Goal: Complete application form: Complete application form

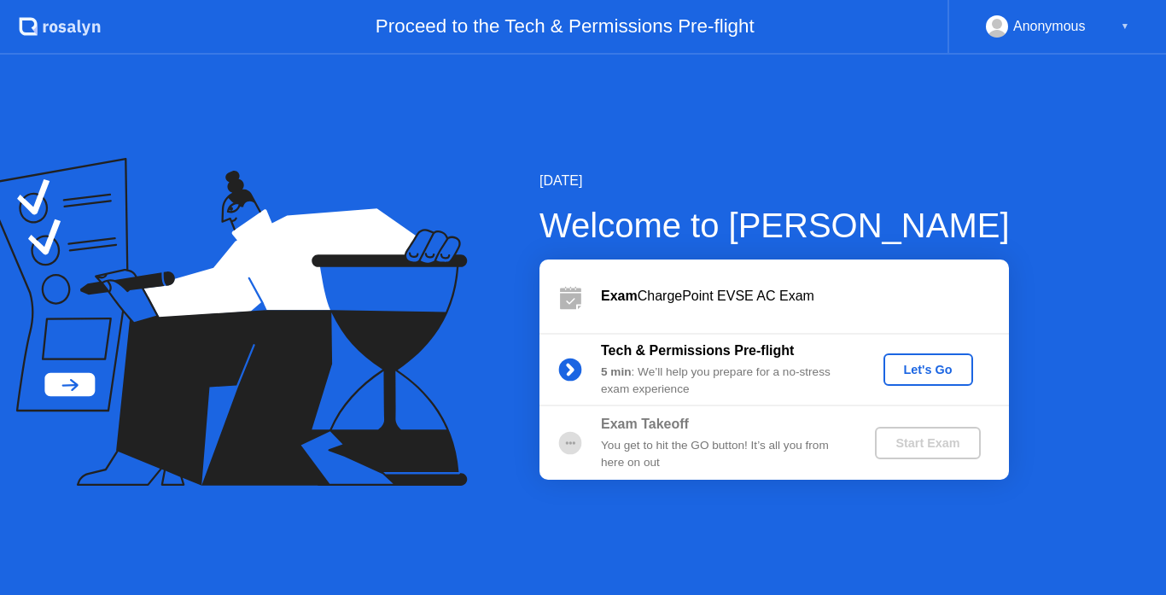
click at [932, 376] on div "Let's Go" at bounding box center [928, 370] width 76 height 14
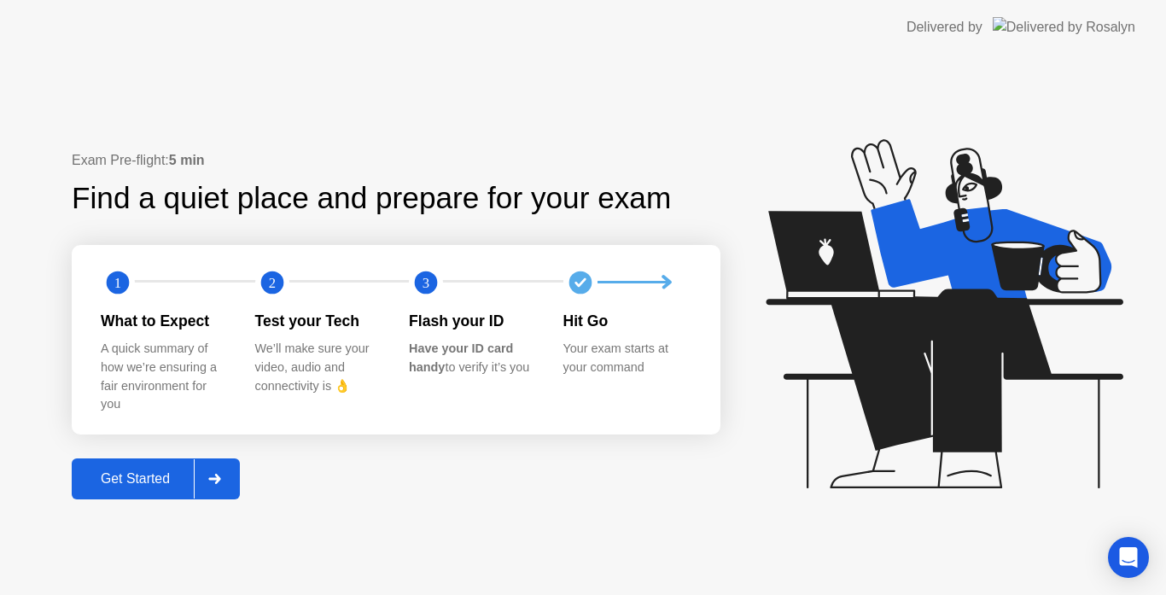
click at [160, 483] on div "Get Started" at bounding box center [135, 478] width 117 height 15
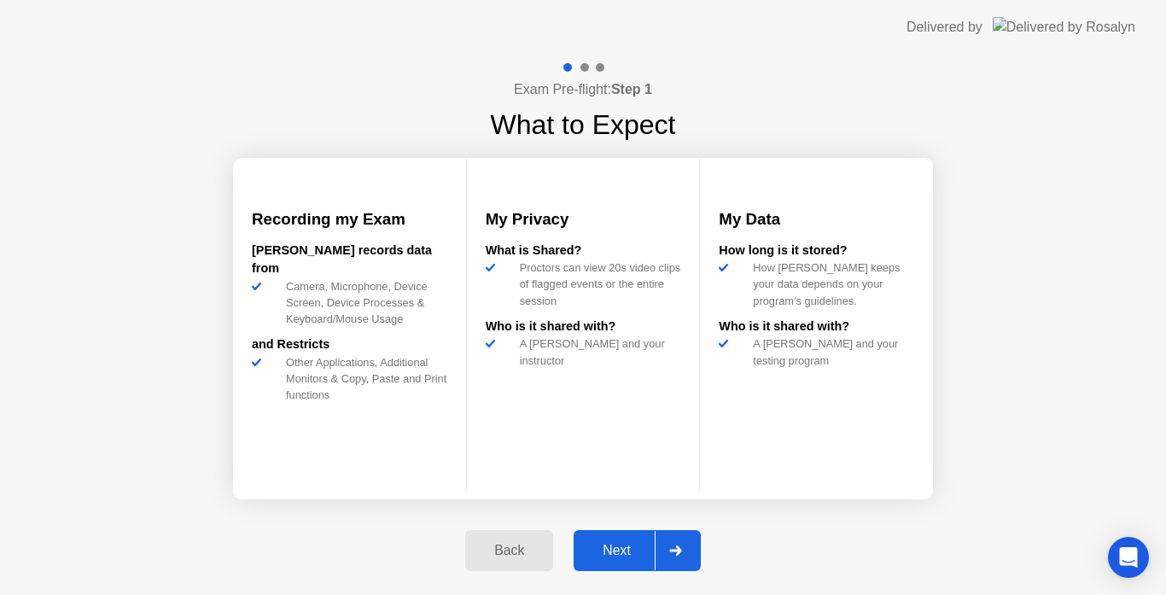
click at [628, 552] on div "Next" at bounding box center [617, 550] width 76 height 15
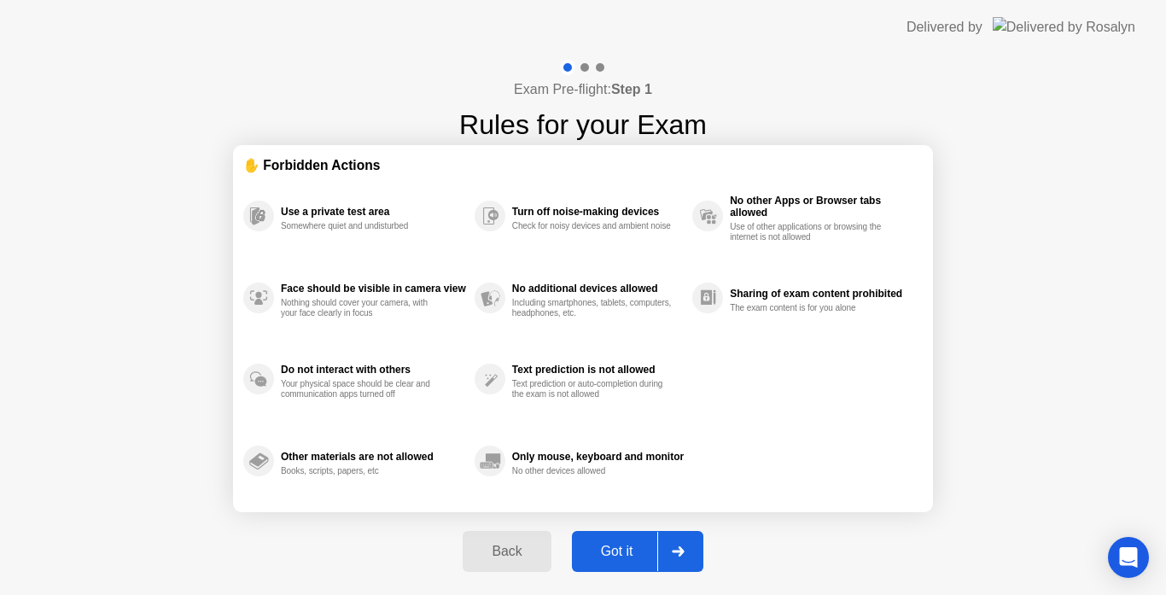
click at [628, 552] on div "Got it" at bounding box center [617, 551] width 80 height 15
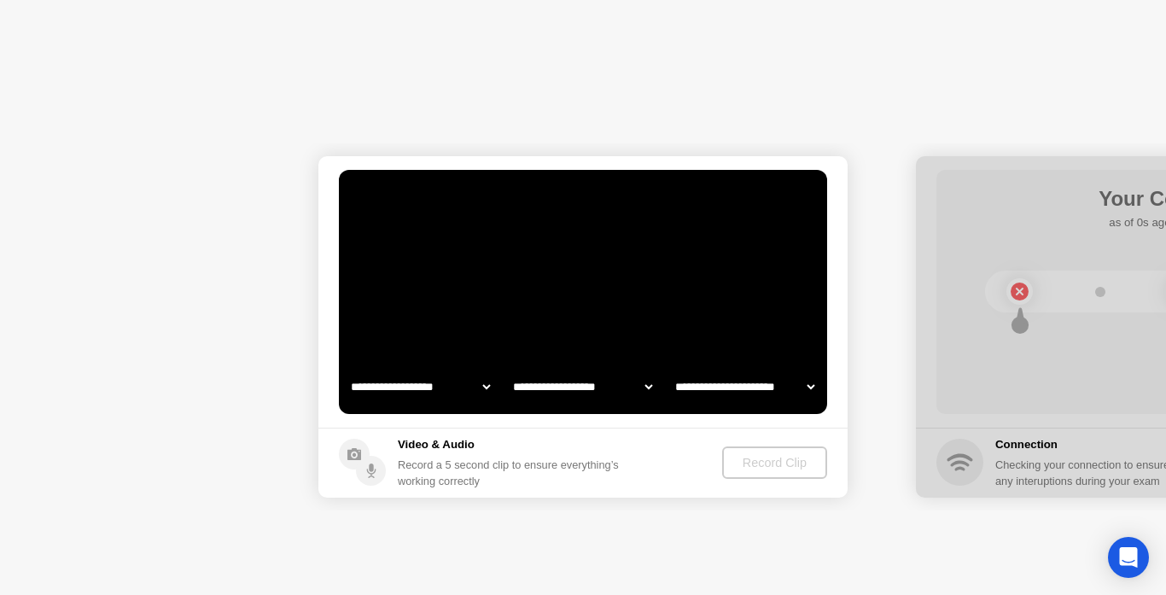
select select "**********"
select select "*******"
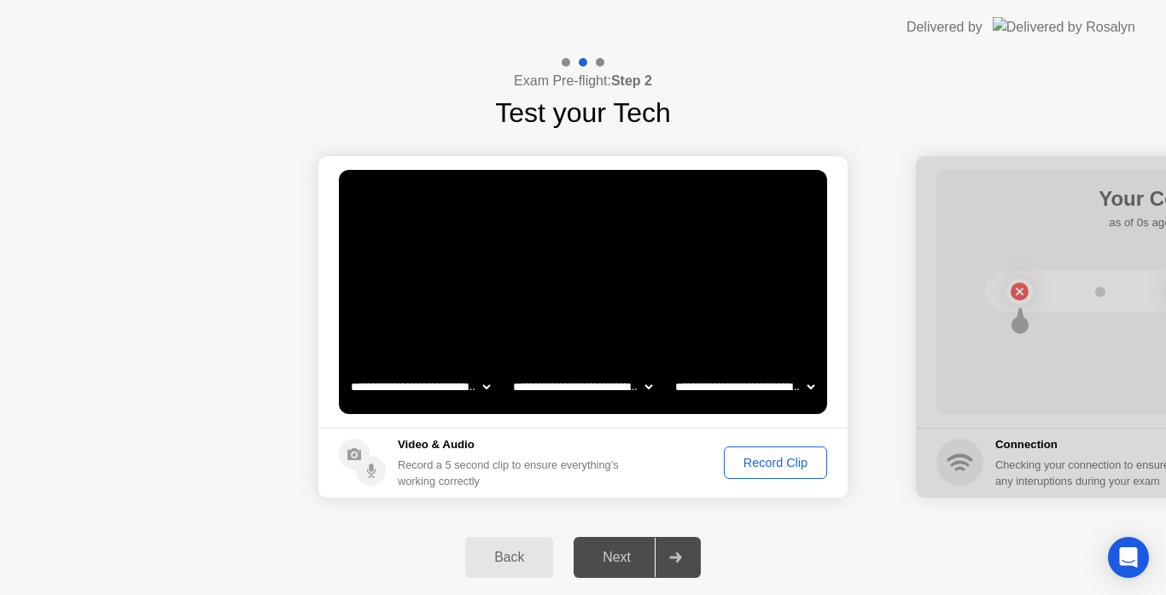
click at [784, 470] on div "Record Clip" at bounding box center [775, 463] width 91 height 14
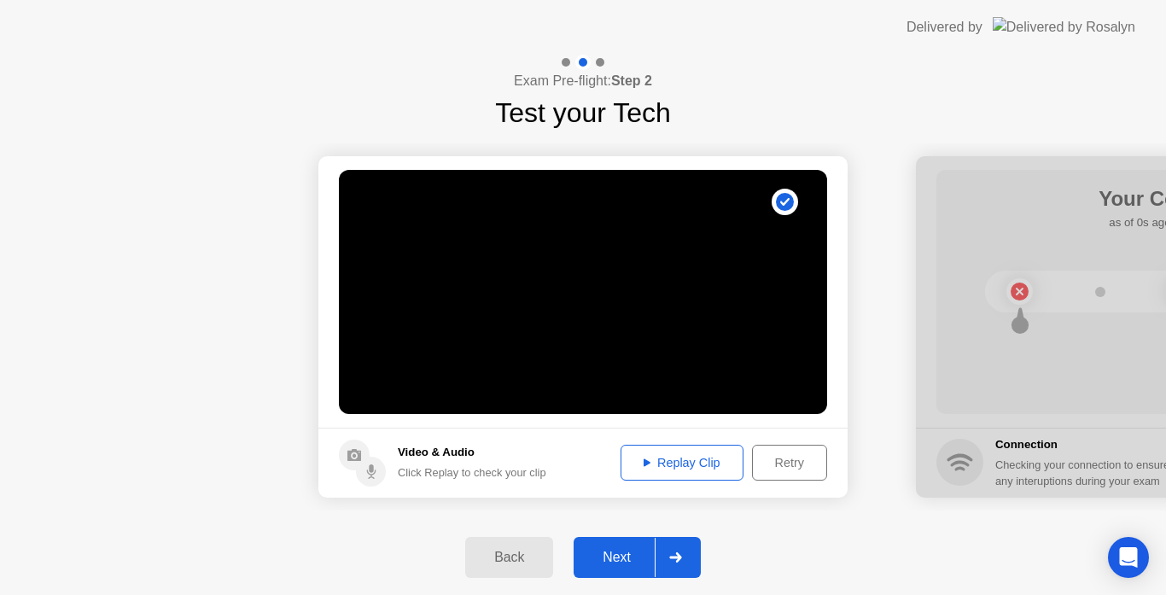
click at [637, 550] on div "Next" at bounding box center [617, 557] width 76 height 15
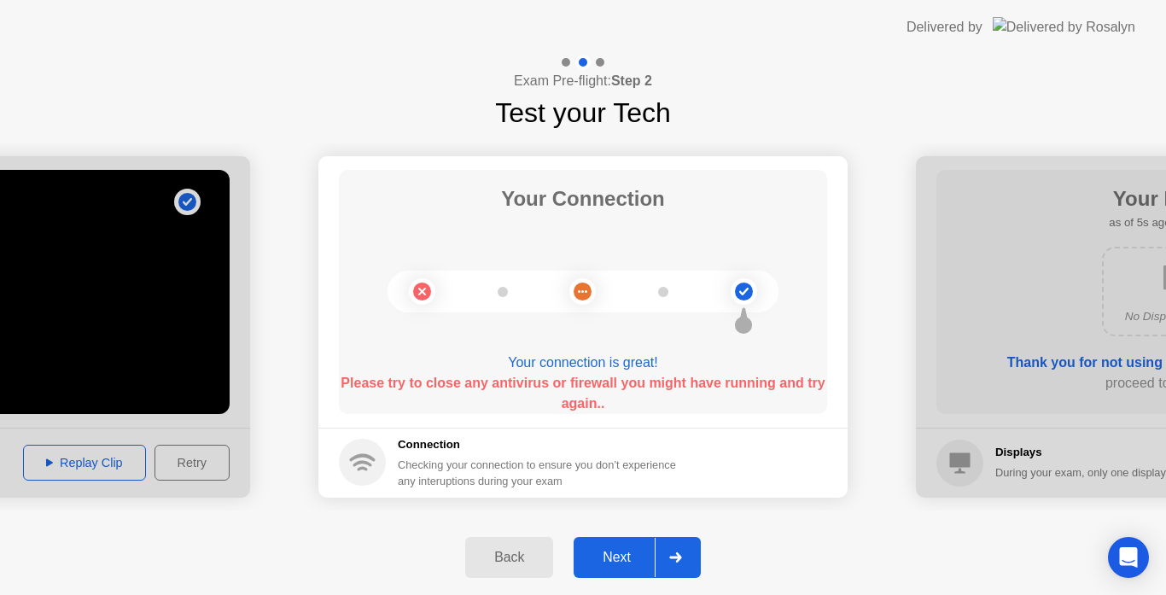
click at [637, 550] on div "Next" at bounding box center [617, 557] width 76 height 15
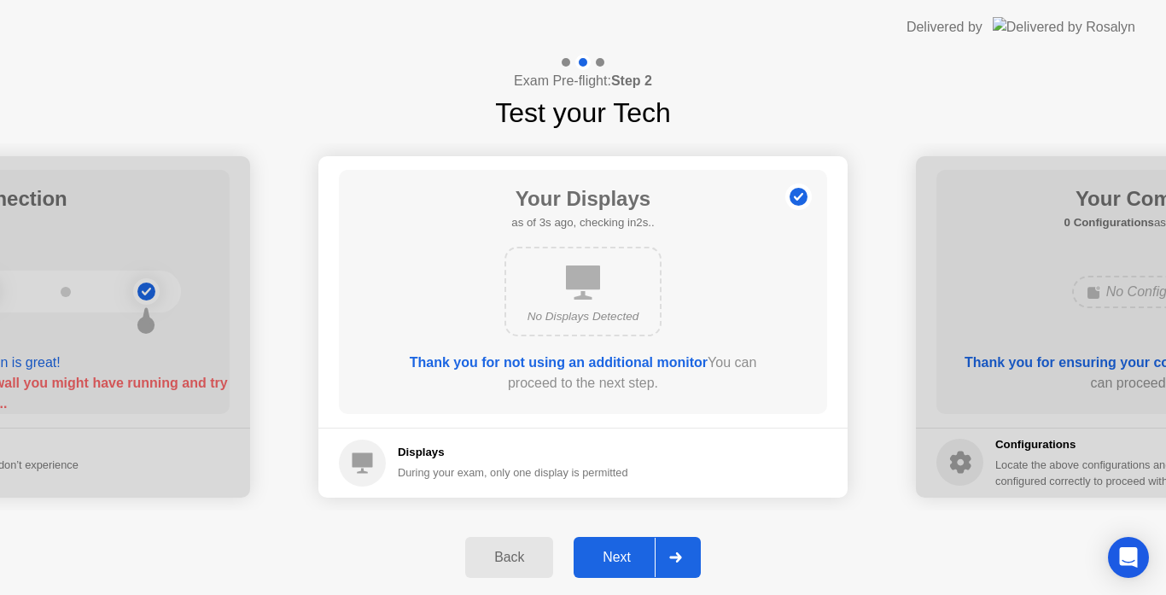
click at [637, 550] on div "Next" at bounding box center [617, 557] width 76 height 15
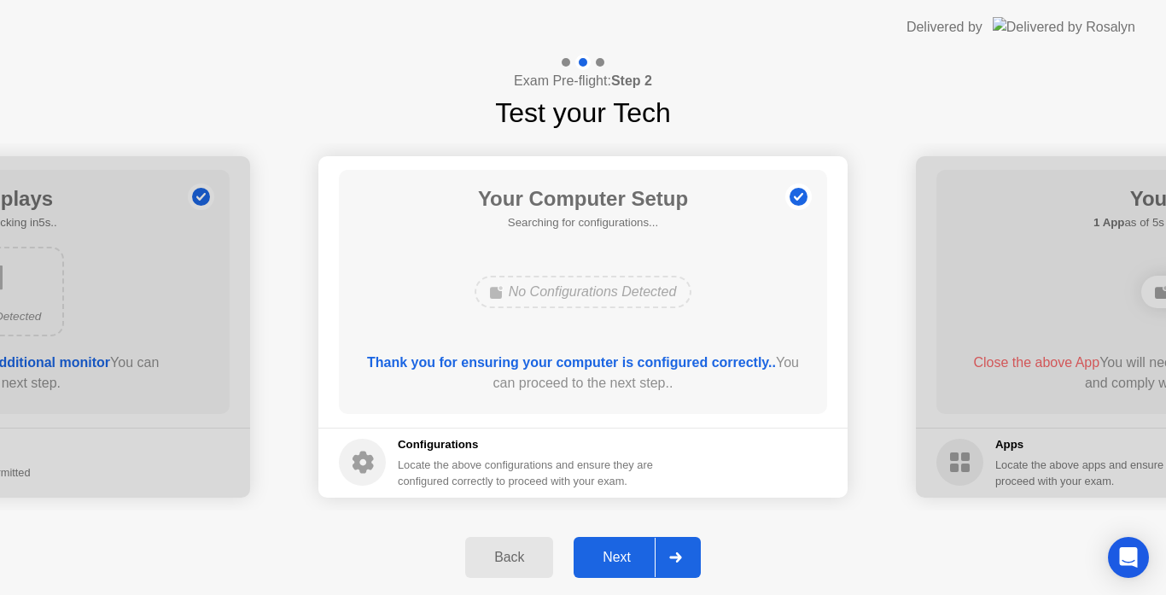
click at [637, 550] on div "Next" at bounding box center [617, 557] width 76 height 15
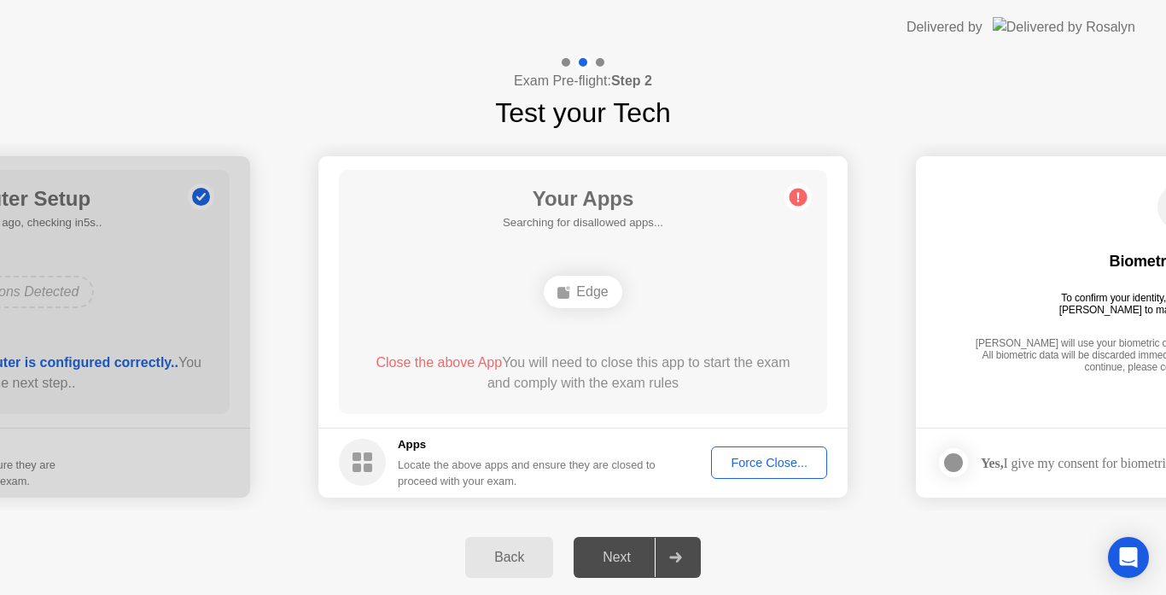
click at [792, 194] on circle at bounding box center [799, 197] width 18 height 18
click at [587, 297] on div "Edge" at bounding box center [583, 292] width 78 height 32
click at [736, 463] on div "Force Close..." at bounding box center [769, 463] width 104 height 14
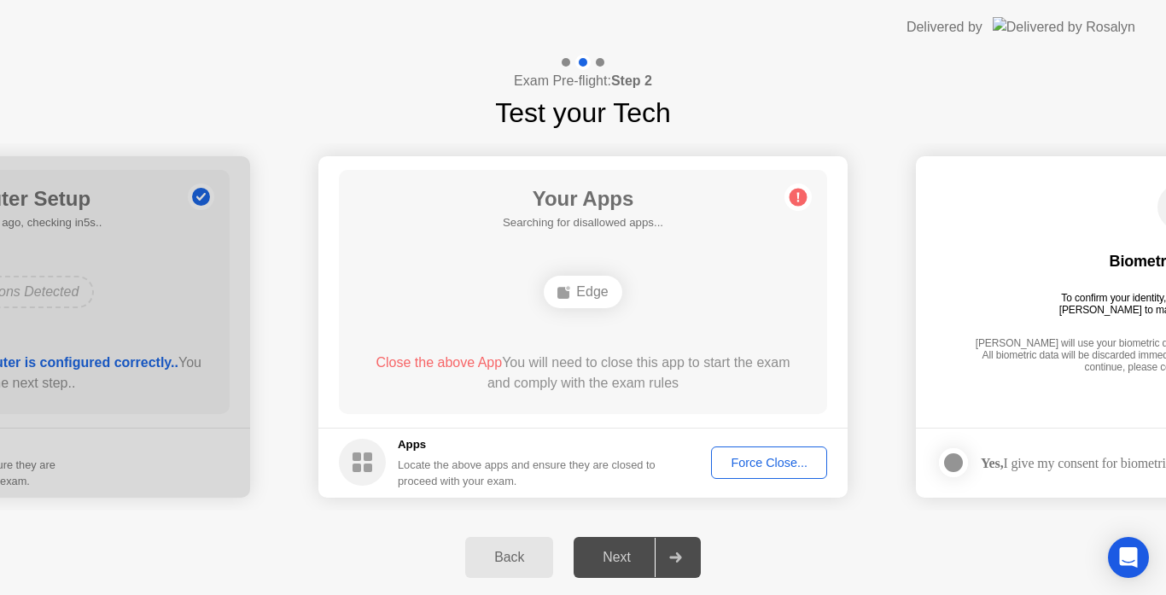
click at [619, 554] on div "Next" at bounding box center [617, 557] width 76 height 15
click at [946, 464] on div at bounding box center [953, 462] width 20 height 20
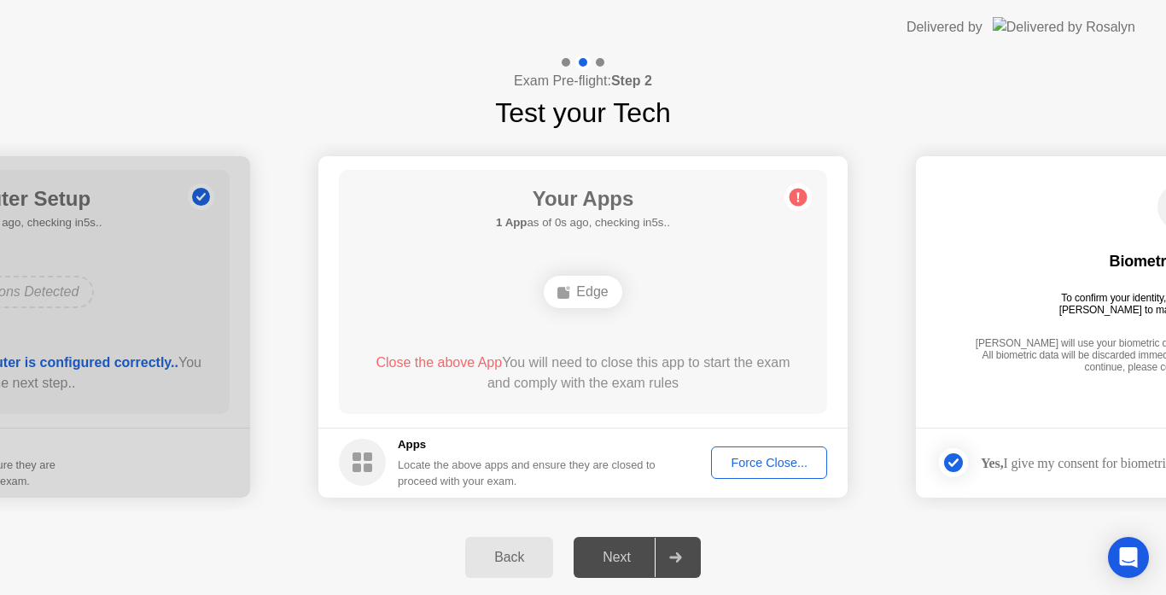
click at [954, 464] on icon at bounding box center [953, 462] width 10 height 9
click at [796, 193] on circle at bounding box center [799, 197] width 18 height 18
click at [563, 256] on div "Your Apps Searching for disallowed apps... Edge Close the above App You will ne…" at bounding box center [583, 292] width 488 height 244
click at [618, 558] on div "Next" at bounding box center [617, 557] width 76 height 15
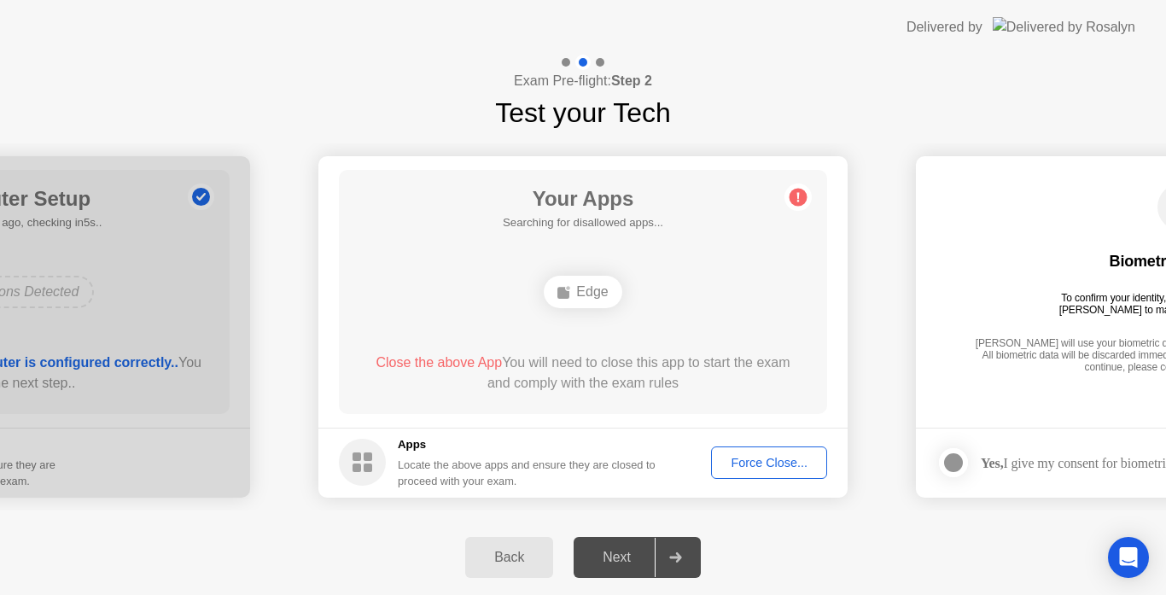
click at [590, 289] on div "Edge" at bounding box center [583, 292] width 78 height 32
click at [750, 468] on div "Force Close..." at bounding box center [769, 463] width 104 height 14
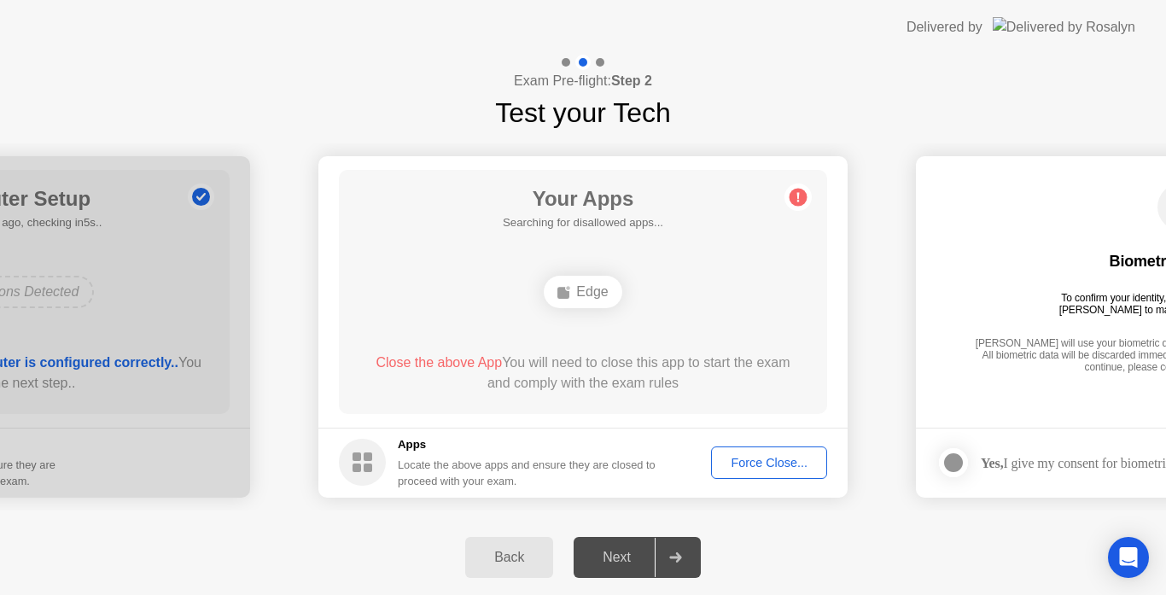
click at [738, 557] on div "Back Next" at bounding box center [583, 557] width 1166 height 75
click at [768, 462] on div "Force Close..." at bounding box center [769, 463] width 104 height 14
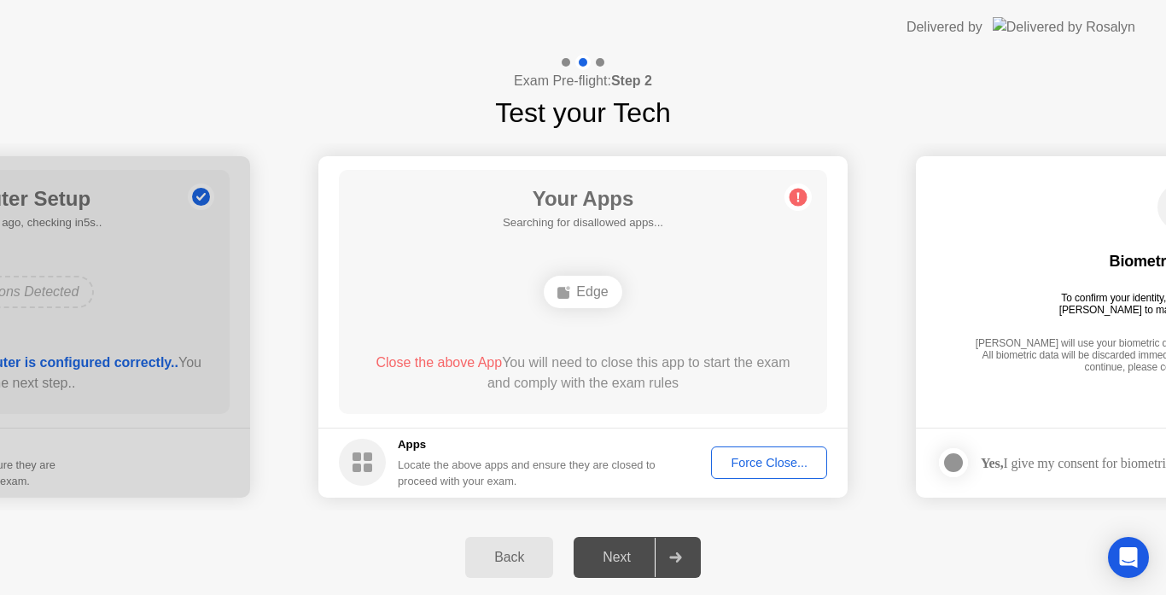
click at [688, 198] on div "Your Apps Searching for disallowed apps... Edge Close the above App You will ne…" at bounding box center [583, 292] width 488 height 244
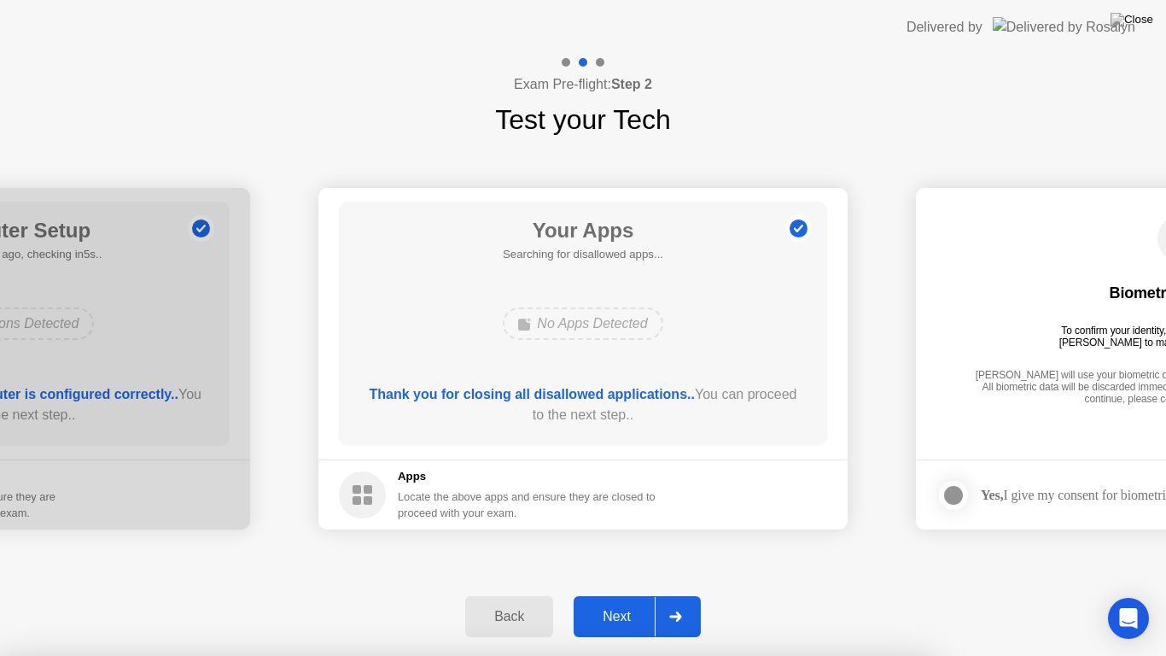
click at [850, 594] on div at bounding box center [583, 656] width 1166 height 0
click at [1102, 15] on div "Delivered by" at bounding box center [1021, 27] width 229 height 55
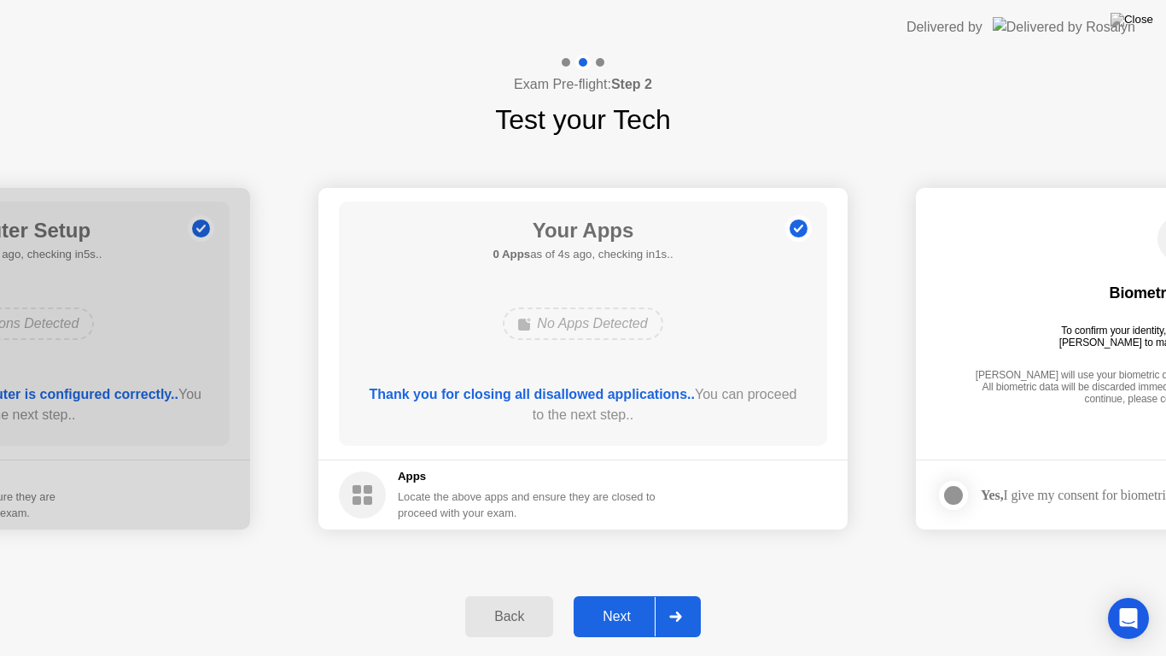
click at [633, 594] on div "Next" at bounding box center [617, 616] width 76 height 15
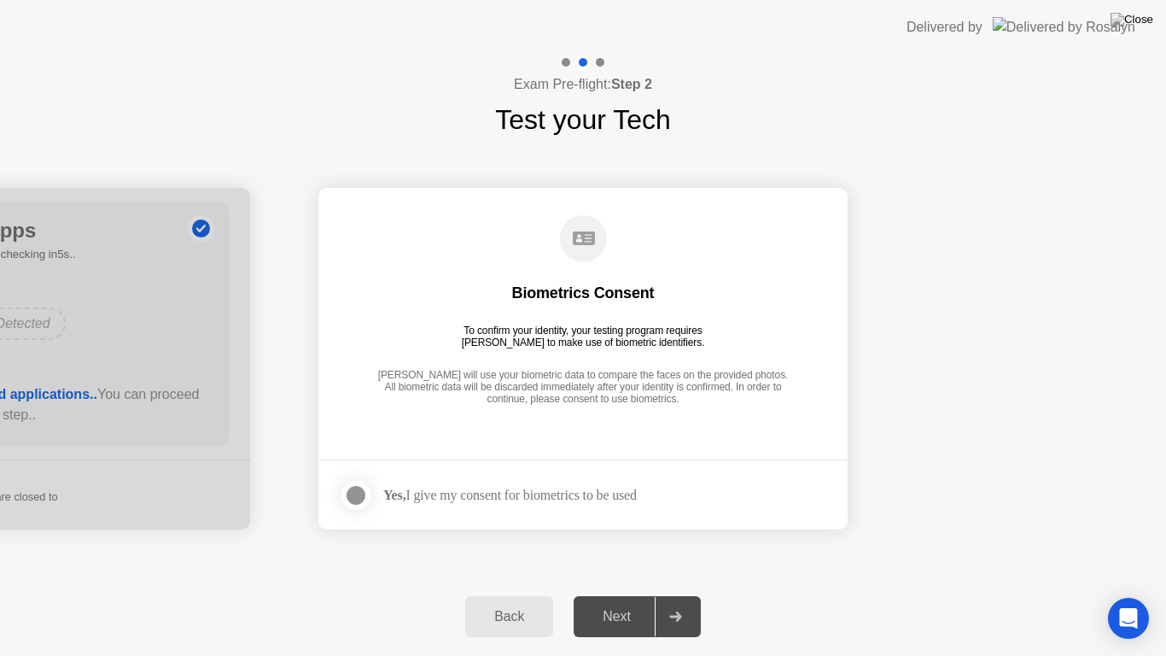
click at [359, 494] on div at bounding box center [356, 495] width 20 height 20
